Goal: Task Accomplishment & Management: Manage account settings

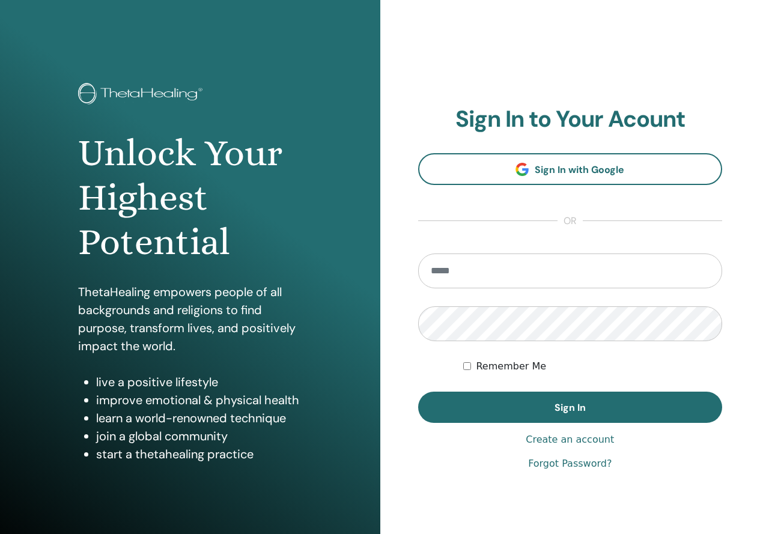
click at [530, 253] on input "email" at bounding box center [570, 270] width 304 height 35
type input "**********"
click at [516, 282] on input "email" at bounding box center [570, 270] width 304 height 35
type input "**********"
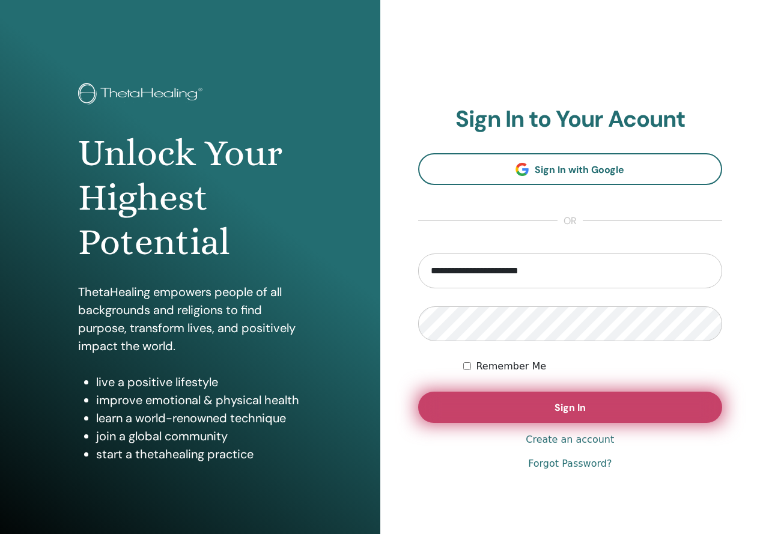
click at [644, 397] on button "Sign In" at bounding box center [570, 406] width 304 height 31
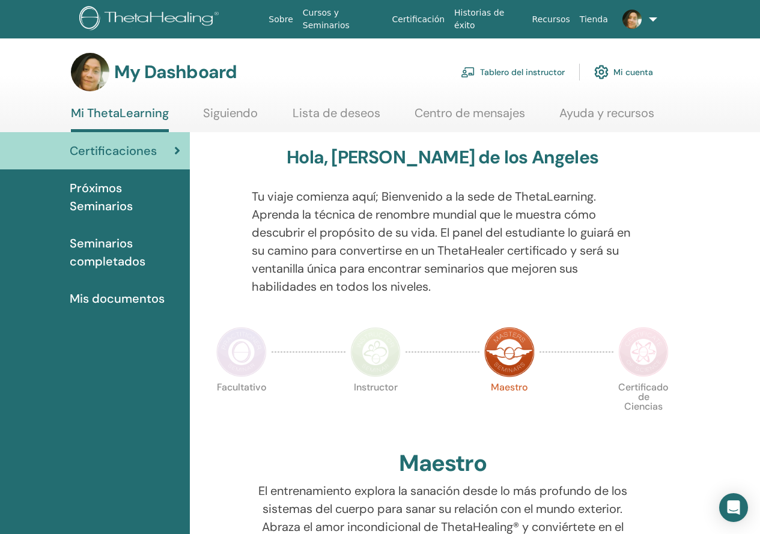
click at [523, 74] on link "Tablero del instructor" at bounding box center [513, 72] width 104 height 26
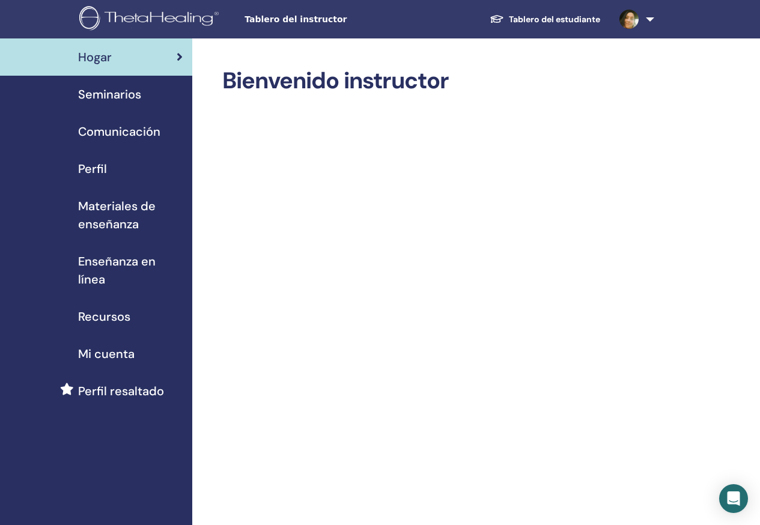
click at [551, 15] on link "Tablero del estudiante" at bounding box center [545, 19] width 130 height 22
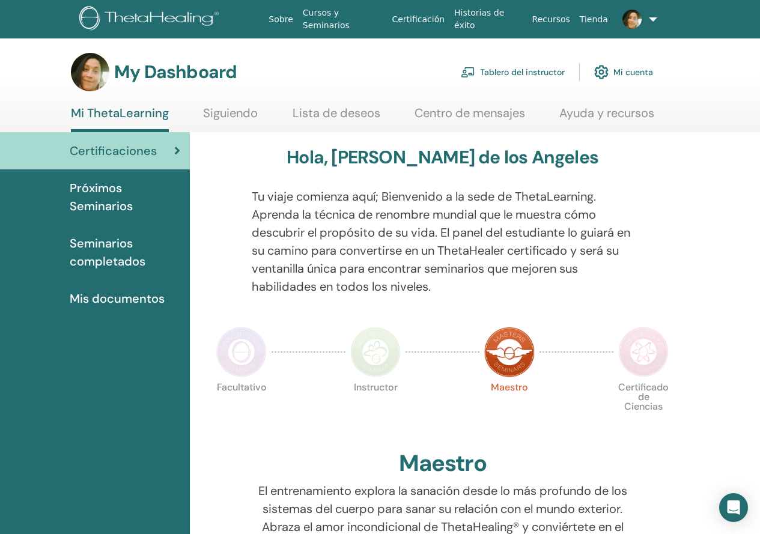
click at [291, 65] on div "My Dashboard Tablero del instructor Mi cuenta" at bounding box center [362, 72] width 582 height 38
click at [519, 71] on link "Tablero del instructor" at bounding box center [513, 72] width 104 height 26
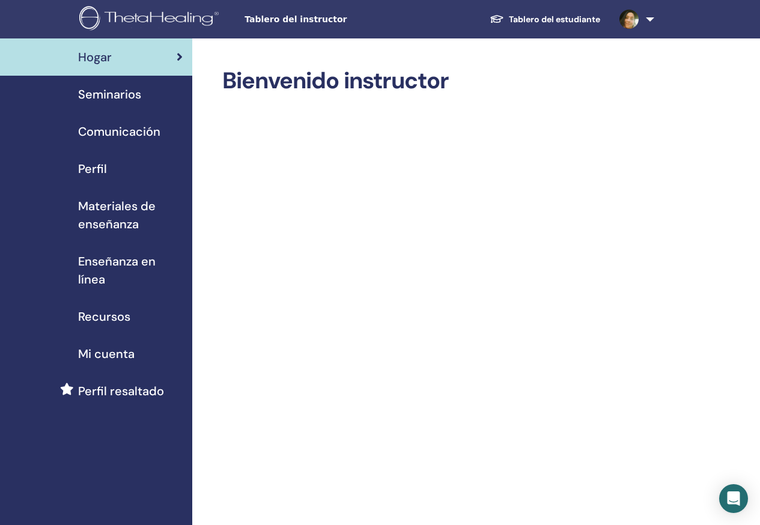
click at [125, 91] on span "Seminarios" at bounding box center [109, 94] width 63 height 18
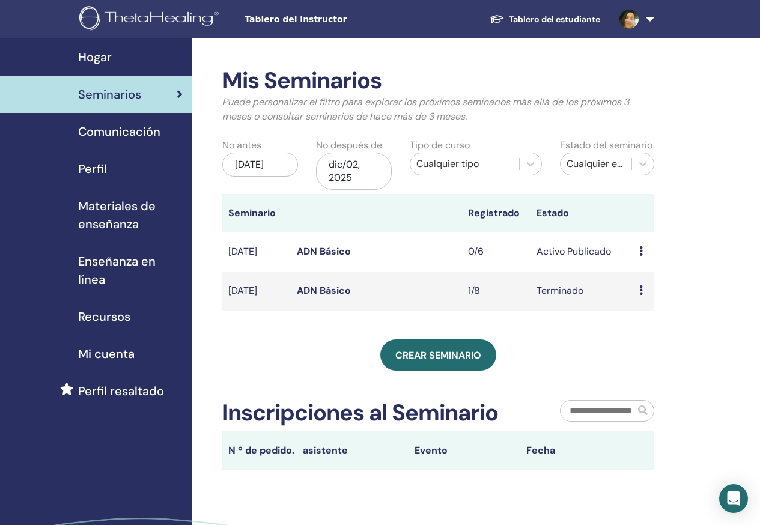
click at [109, 124] on span "Comunicación" at bounding box center [119, 131] width 82 height 18
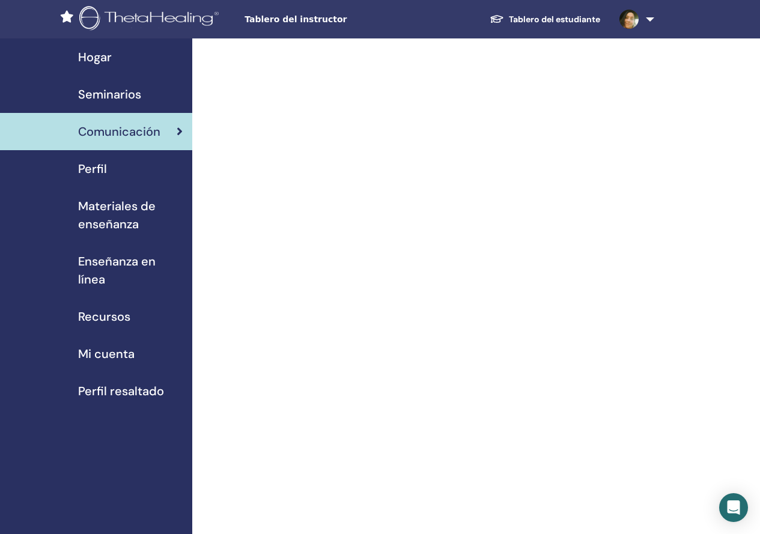
click at [86, 169] on span "Perfil" at bounding box center [92, 169] width 29 height 18
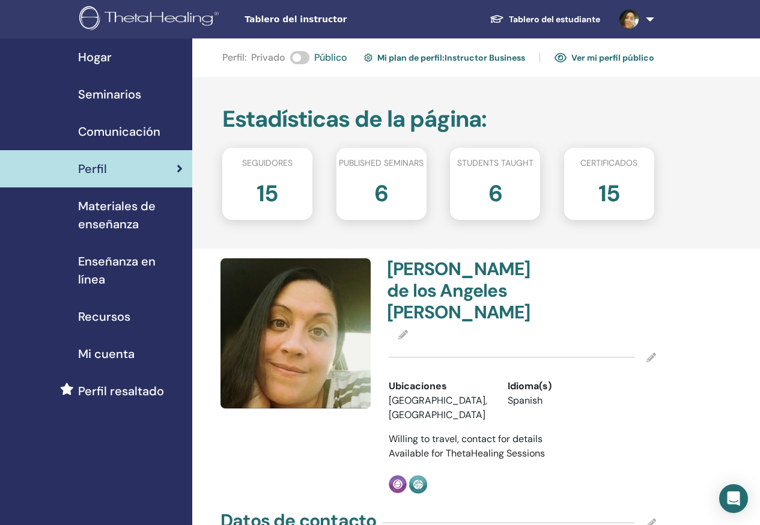
click at [652, 21] on link at bounding box center [633, 19] width 49 height 38
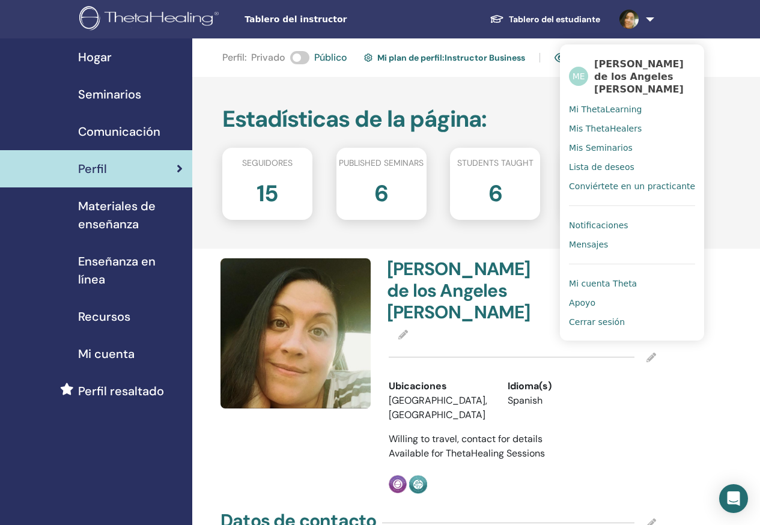
click at [595, 322] on span "Cerrar sesión" at bounding box center [597, 321] width 56 height 11
